Goal: Task Accomplishment & Management: Manage account settings

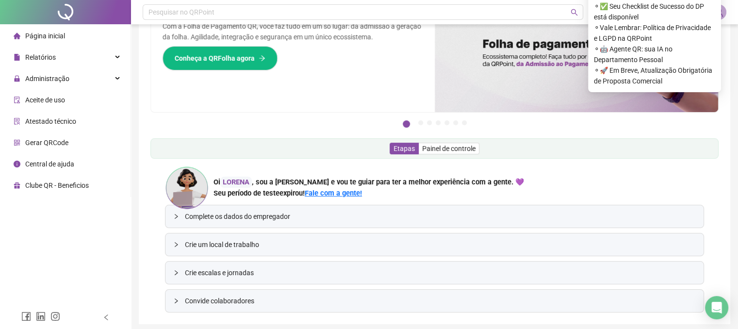
scroll to position [84, 0]
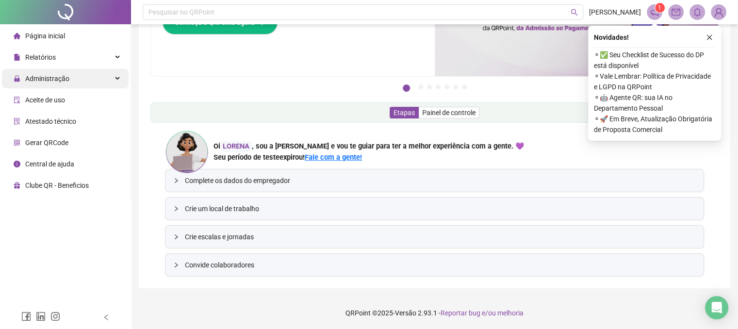
click at [113, 77] on div "Administração" at bounding box center [65, 78] width 127 height 19
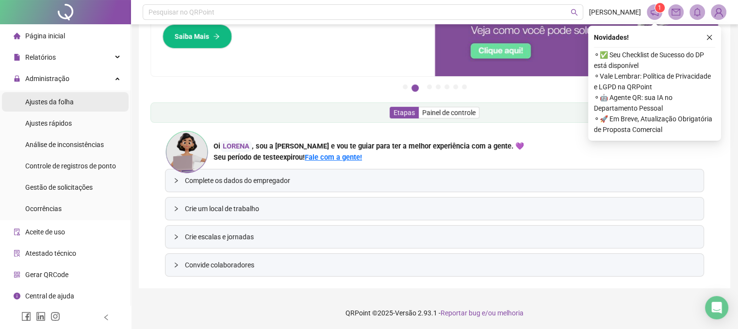
click at [81, 102] on li "Ajustes da folha" at bounding box center [65, 101] width 127 height 19
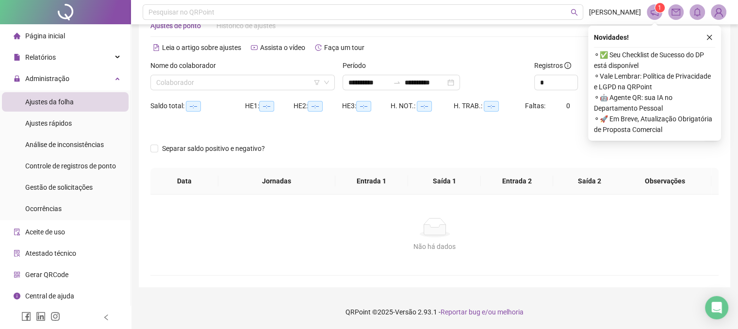
scroll to position [29, 0]
type input "**********"
click at [326, 82] on icon "down" at bounding box center [327, 83] width 6 height 6
click at [327, 80] on icon "down" at bounding box center [327, 83] width 6 height 6
drag, startPoint x: 251, startPoint y: 78, endPoint x: 264, endPoint y: 80, distance: 13.2
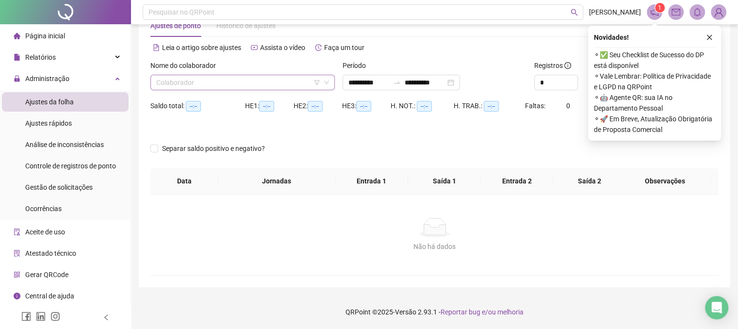
click at [252, 78] on input "search" at bounding box center [238, 82] width 164 height 15
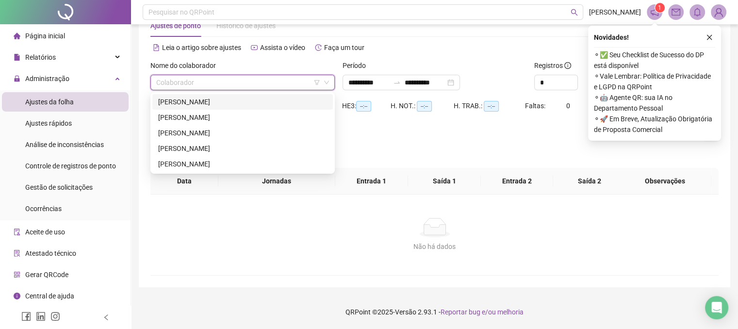
click at [204, 103] on div "[PERSON_NAME]" at bounding box center [242, 102] width 169 height 11
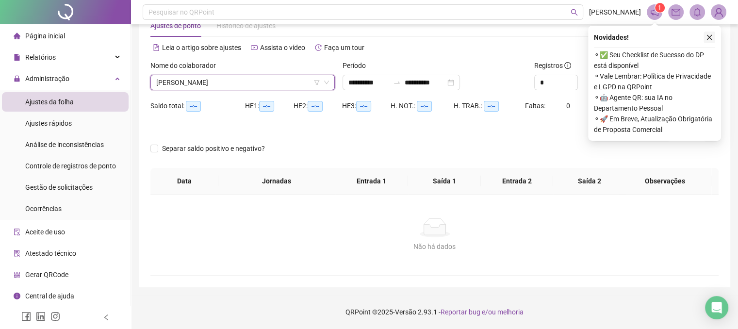
click at [707, 37] on icon "close" at bounding box center [709, 37] width 7 height 7
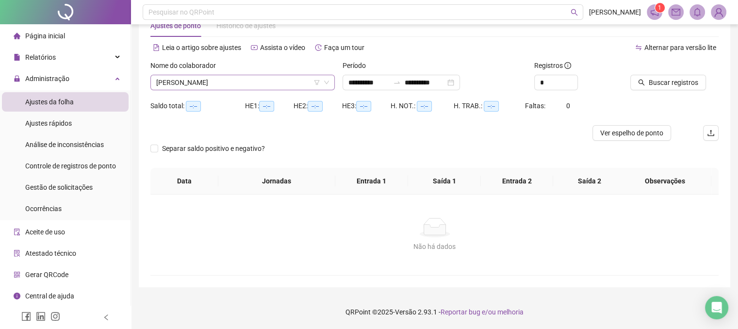
click at [325, 84] on icon "down" at bounding box center [327, 83] width 6 height 6
click at [324, 81] on icon "down" at bounding box center [327, 83] width 6 height 6
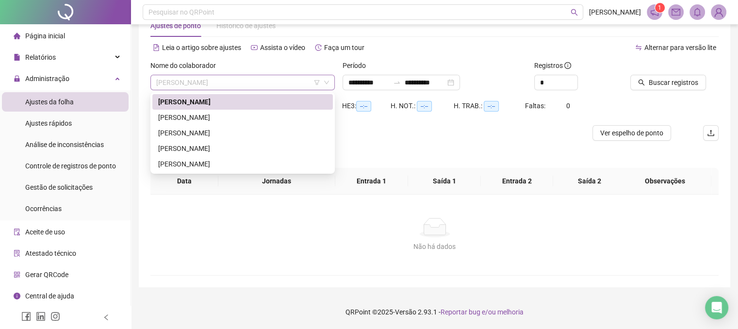
click at [302, 79] on span "[PERSON_NAME]" at bounding box center [242, 82] width 173 height 15
click at [216, 119] on div "[PERSON_NAME]" at bounding box center [242, 117] width 169 height 11
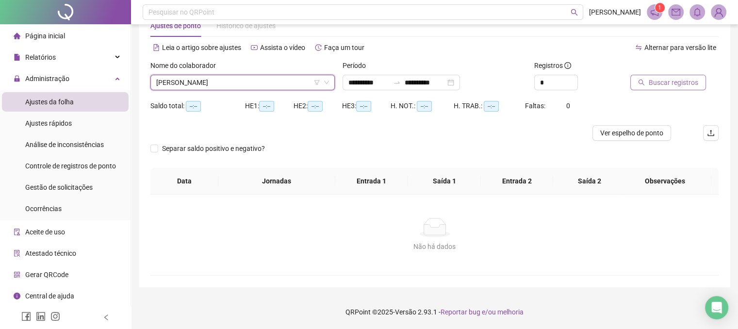
click at [658, 85] on span "Buscar registros" at bounding box center [674, 82] width 50 height 11
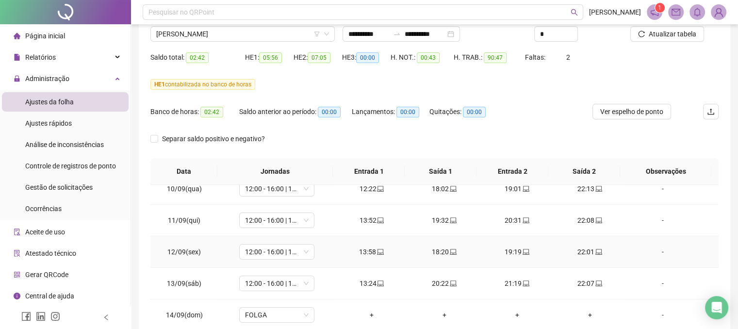
scroll to position [194, 0]
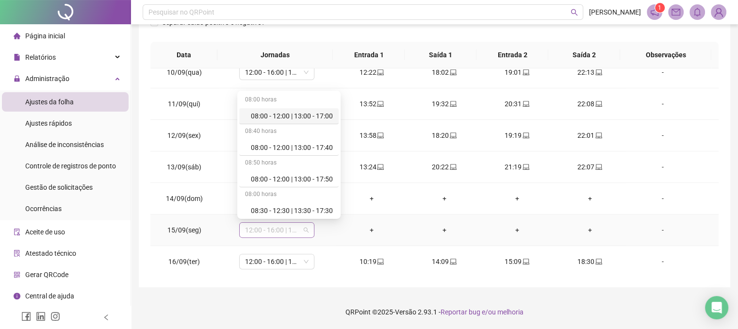
click at [304, 230] on span "12:00 - 16:00 | 17:00 - 20:00" at bounding box center [277, 230] width 64 height 15
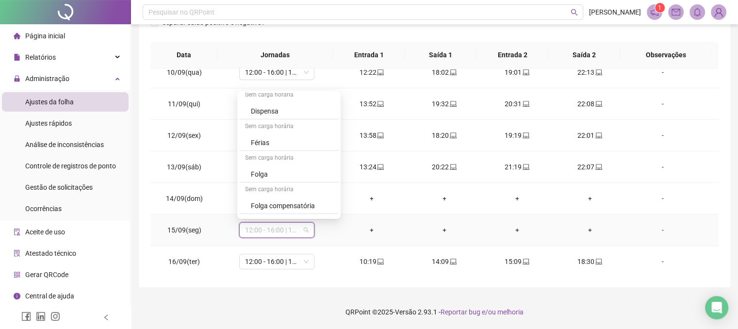
scroll to position [851, 0]
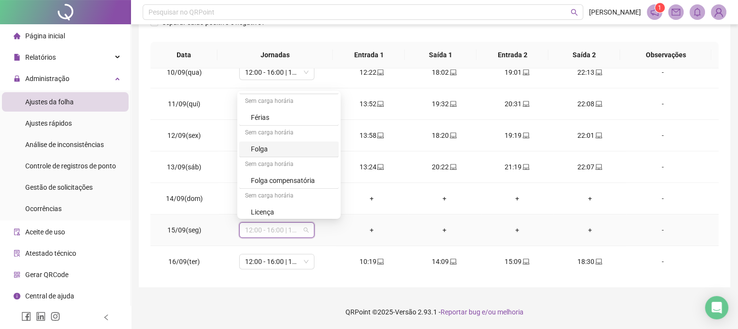
click at [292, 144] on div "Folga" at bounding box center [292, 149] width 82 height 11
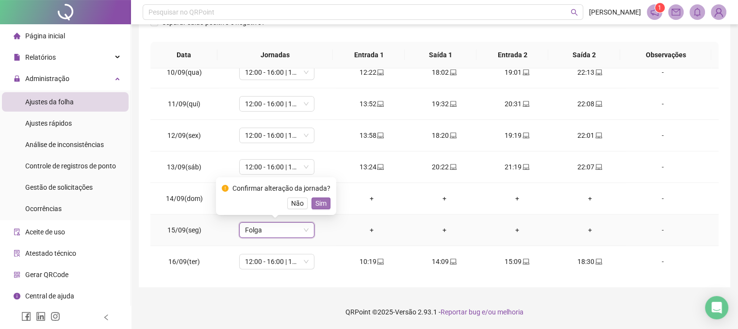
click at [323, 201] on span "Sim" at bounding box center [321, 203] width 11 height 11
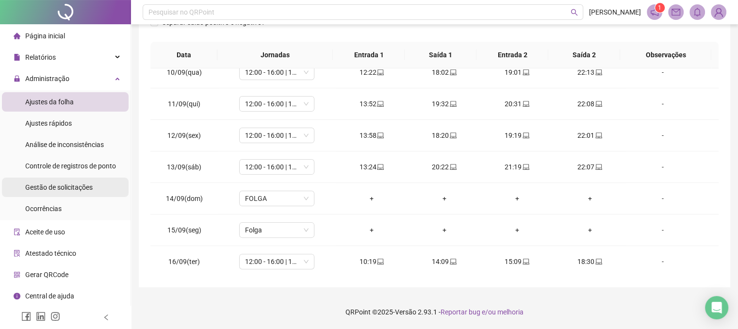
click at [90, 188] on span "Gestão de solicitações" at bounding box center [58, 188] width 67 height 8
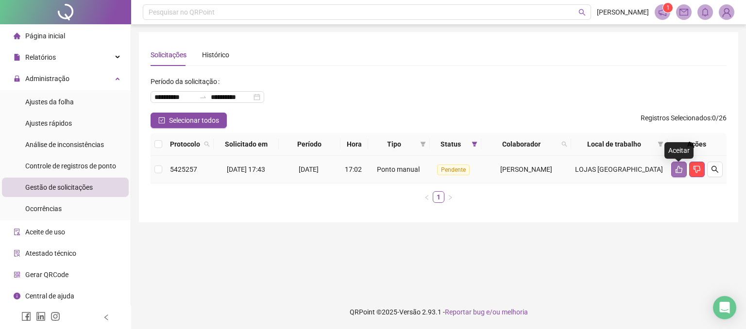
click at [678, 173] on icon "like" at bounding box center [679, 170] width 8 height 8
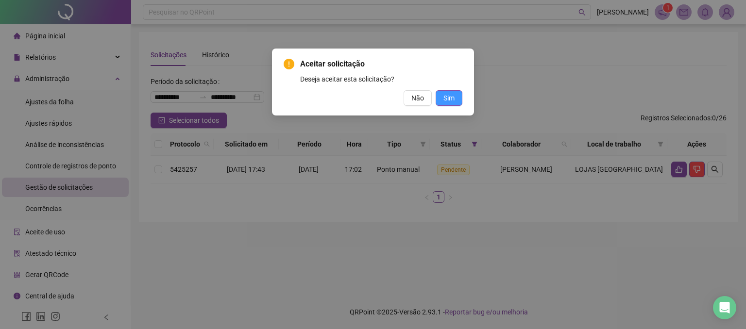
click at [448, 102] on span "Sim" at bounding box center [448, 98] width 11 height 11
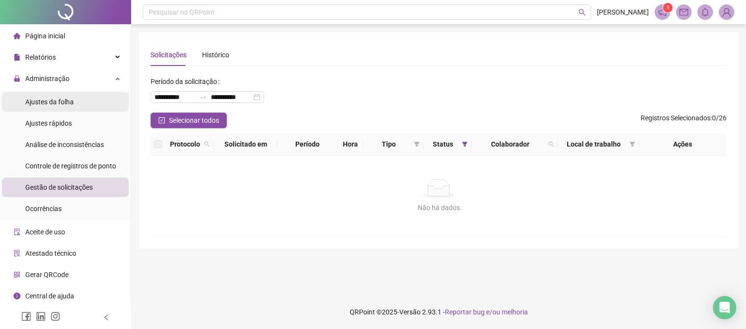
click at [77, 104] on li "Ajustes da folha" at bounding box center [65, 101] width 127 height 19
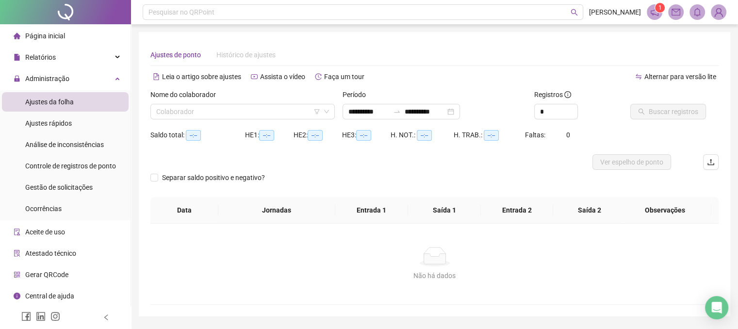
type input "**********"
click at [326, 113] on icon "down" at bounding box center [326, 111] width 5 height 3
click at [277, 108] on input "search" at bounding box center [238, 111] width 164 height 15
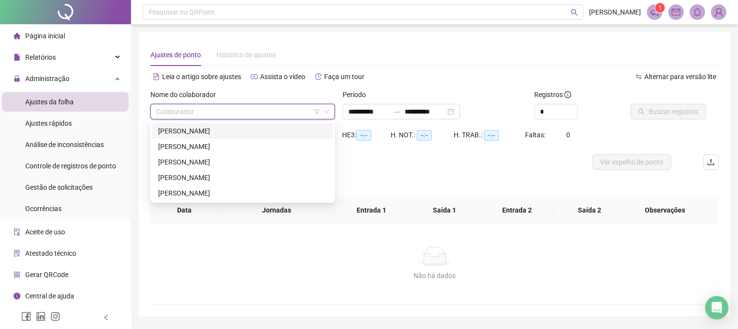
click at [229, 127] on div "[PERSON_NAME]" at bounding box center [242, 131] width 169 height 11
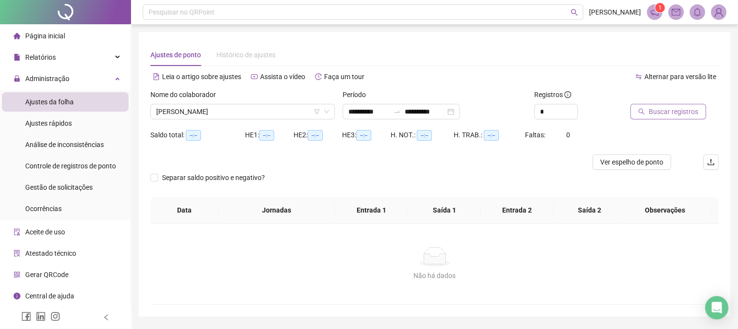
click at [676, 111] on span "Buscar registros" at bounding box center [674, 111] width 50 height 11
